Goal: Task Accomplishment & Management: Use online tool/utility

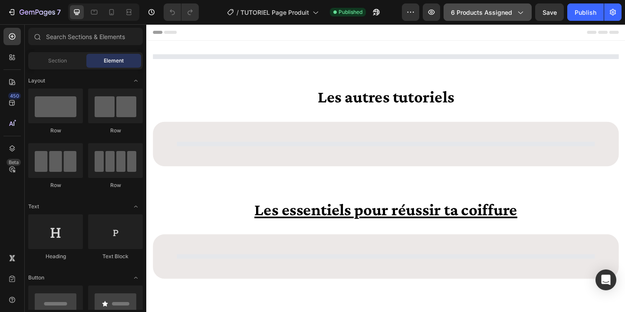
click at [524, 12] on icon "button" at bounding box center [520, 12] width 9 height 9
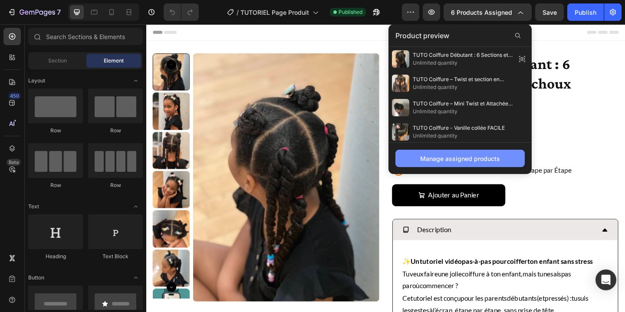
click at [476, 159] on div "Manage assigned products" at bounding box center [460, 158] width 80 height 9
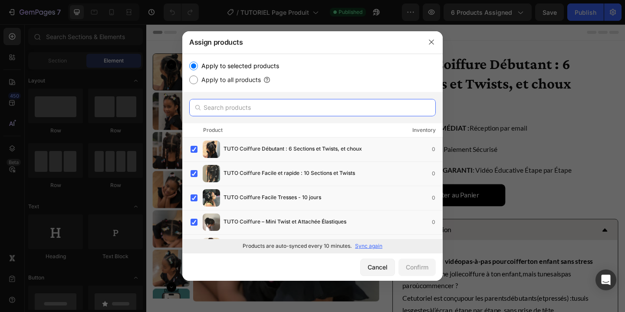
click at [303, 106] on input "text" at bounding box center [312, 107] width 247 height 17
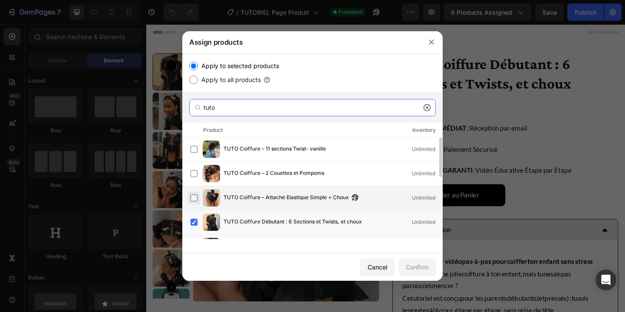
type input "tuto"
click at [194, 198] on label at bounding box center [194, 198] width 7 height 7
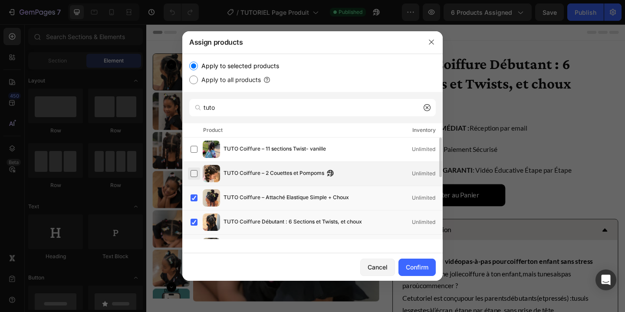
click at [195, 172] on label at bounding box center [194, 173] width 7 height 7
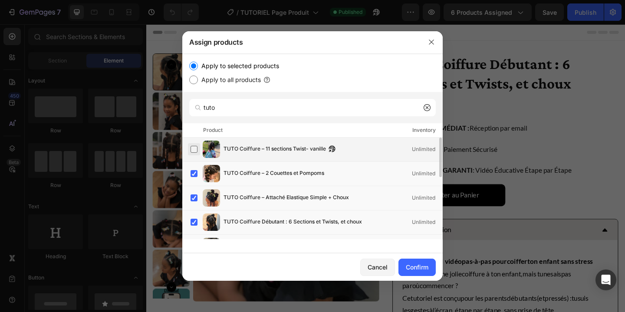
click at [195, 149] on label at bounding box center [194, 149] width 7 height 7
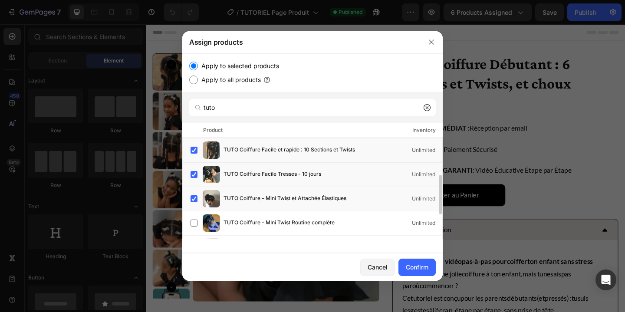
scroll to position [149, 0]
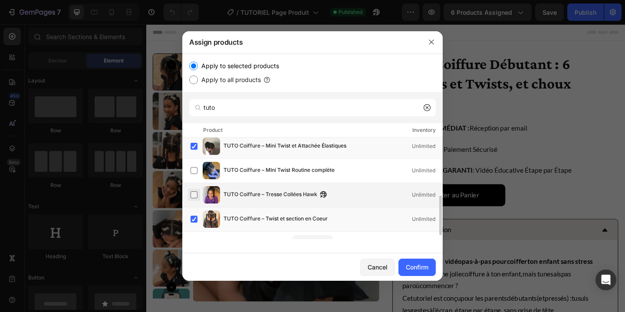
click at [194, 195] on label at bounding box center [194, 194] width 7 height 7
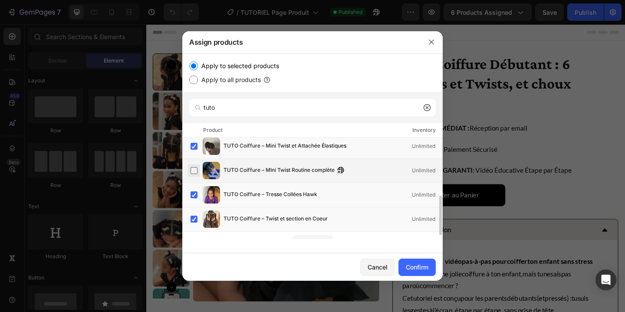
click at [194, 170] on label at bounding box center [194, 170] width 7 height 7
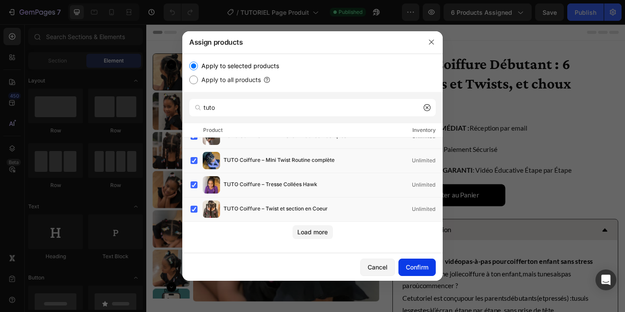
click at [417, 269] on div "Confirm" at bounding box center [417, 267] width 23 height 9
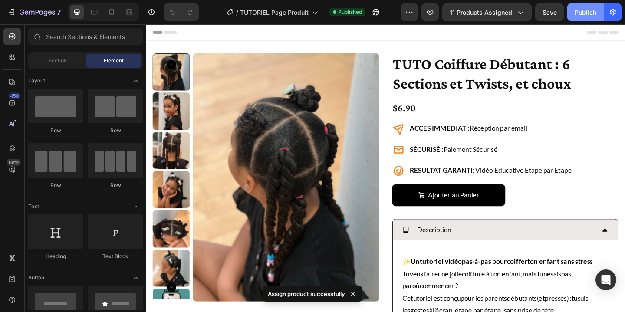
click at [585, 8] on div "Publish" at bounding box center [586, 12] width 22 height 9
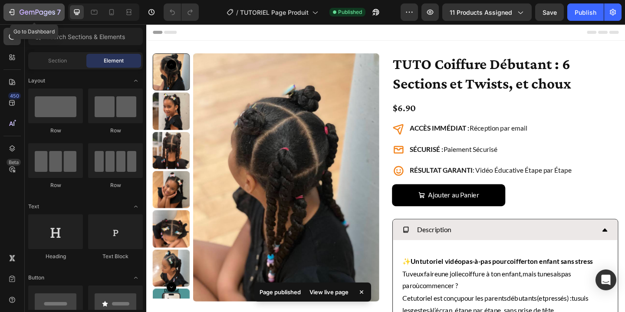
click at [9, 10] on icon "button" at bounding box center [11, 12] width 9 height 9
